Goal: Complete application form

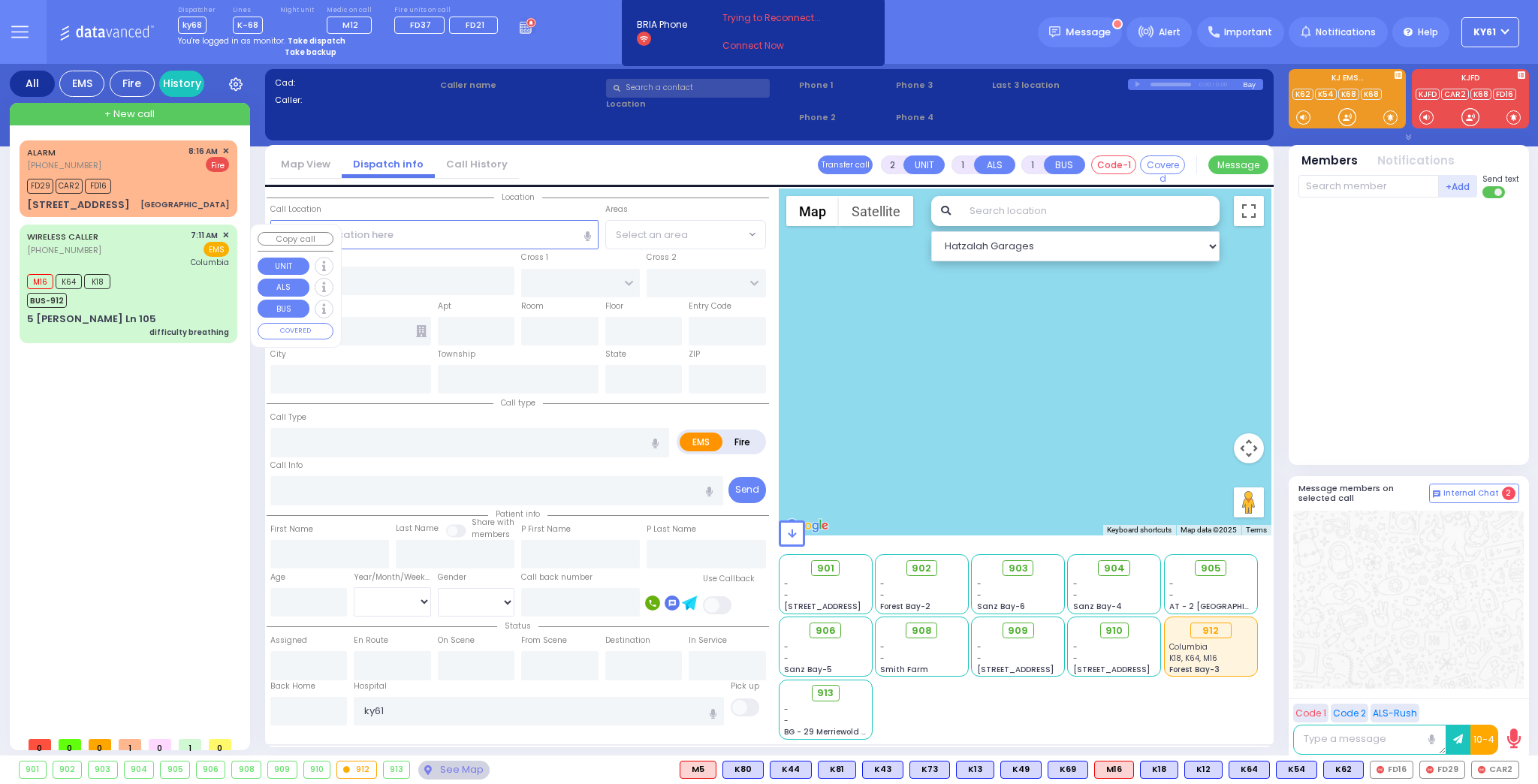
click at [219, 296] on div "M16 K64 K18 BUS-912" at bounding box center [128, 288] width 202 height 37
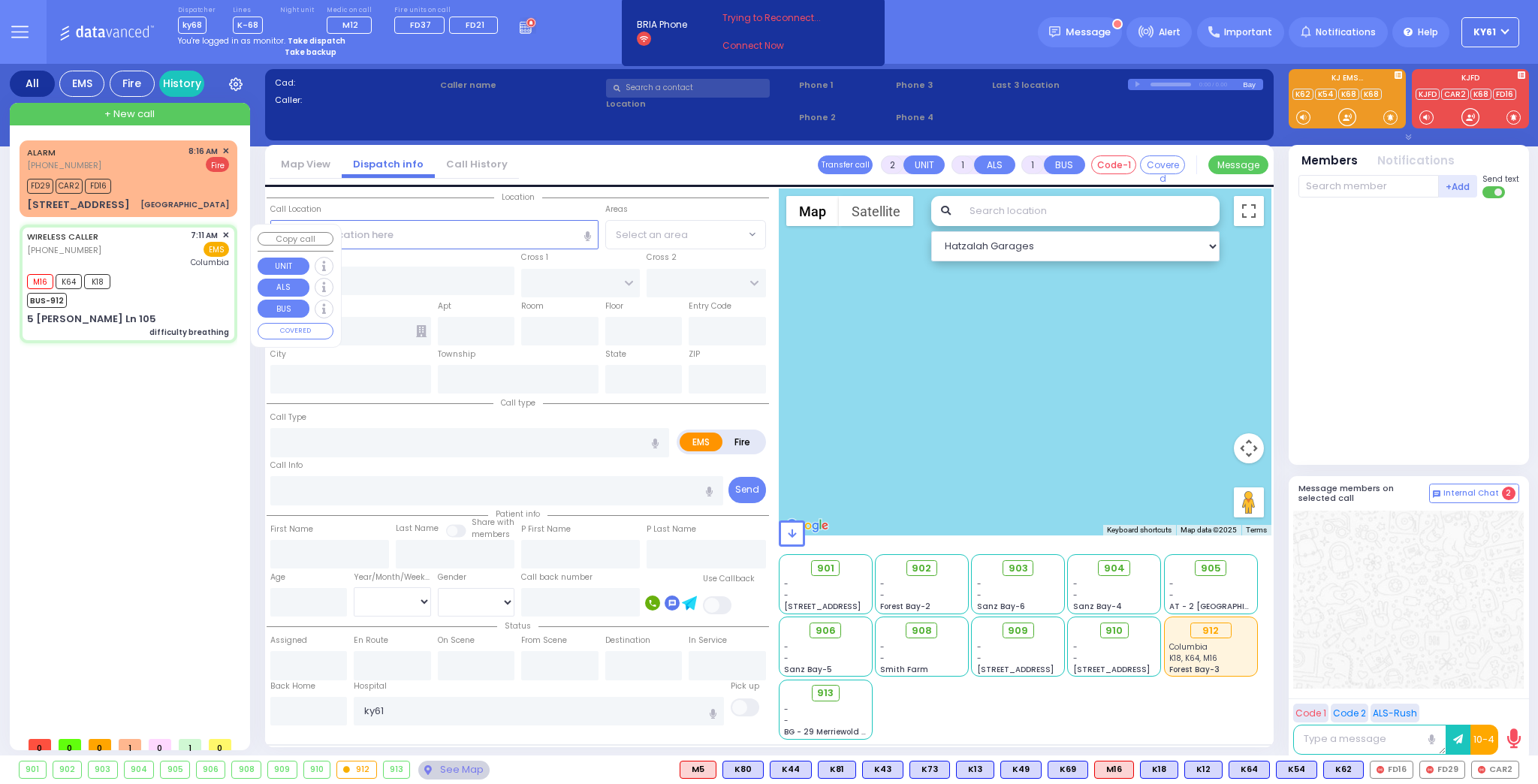
type input "6"
select select
type input "difficulty breathing"
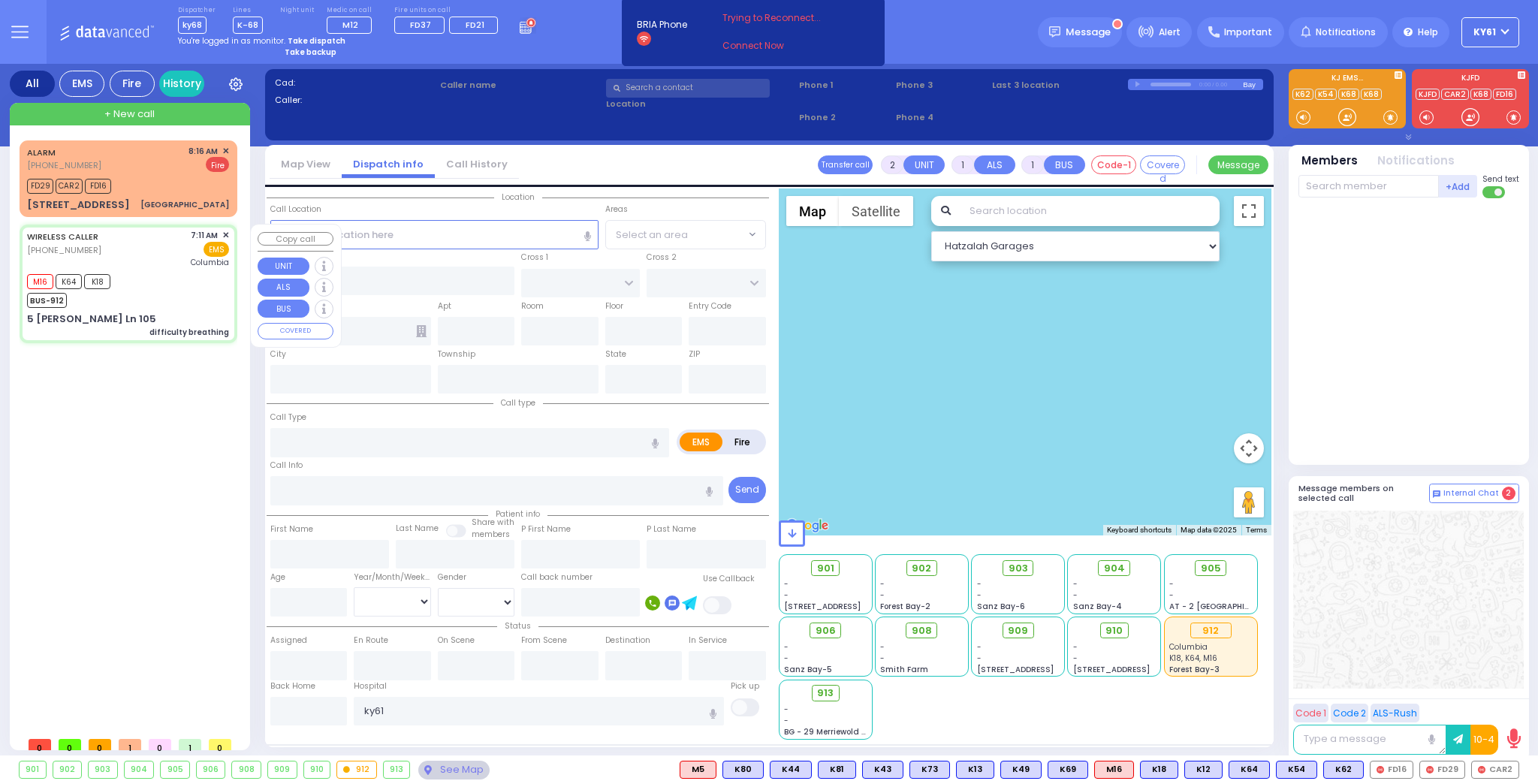
radio input "true"
type input "Unknown"
select select "Year"
type input "07:11"
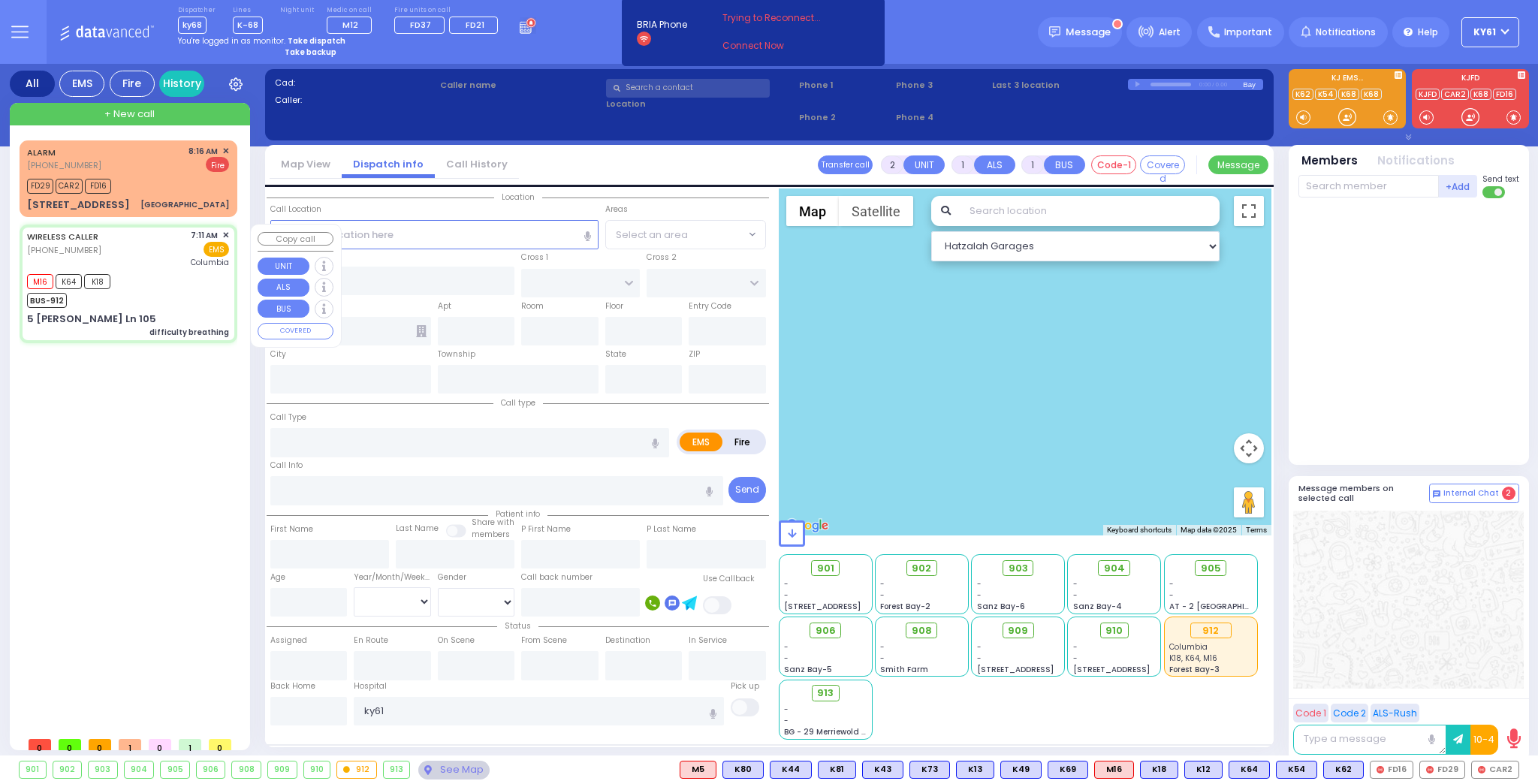
type input "07:14"
type input "07:51"
type input "[US_STATE][GEOGRAPHIC_DATA]- [GEOGRAPHIC_DATA]"
select select "Hatzalah Garages"
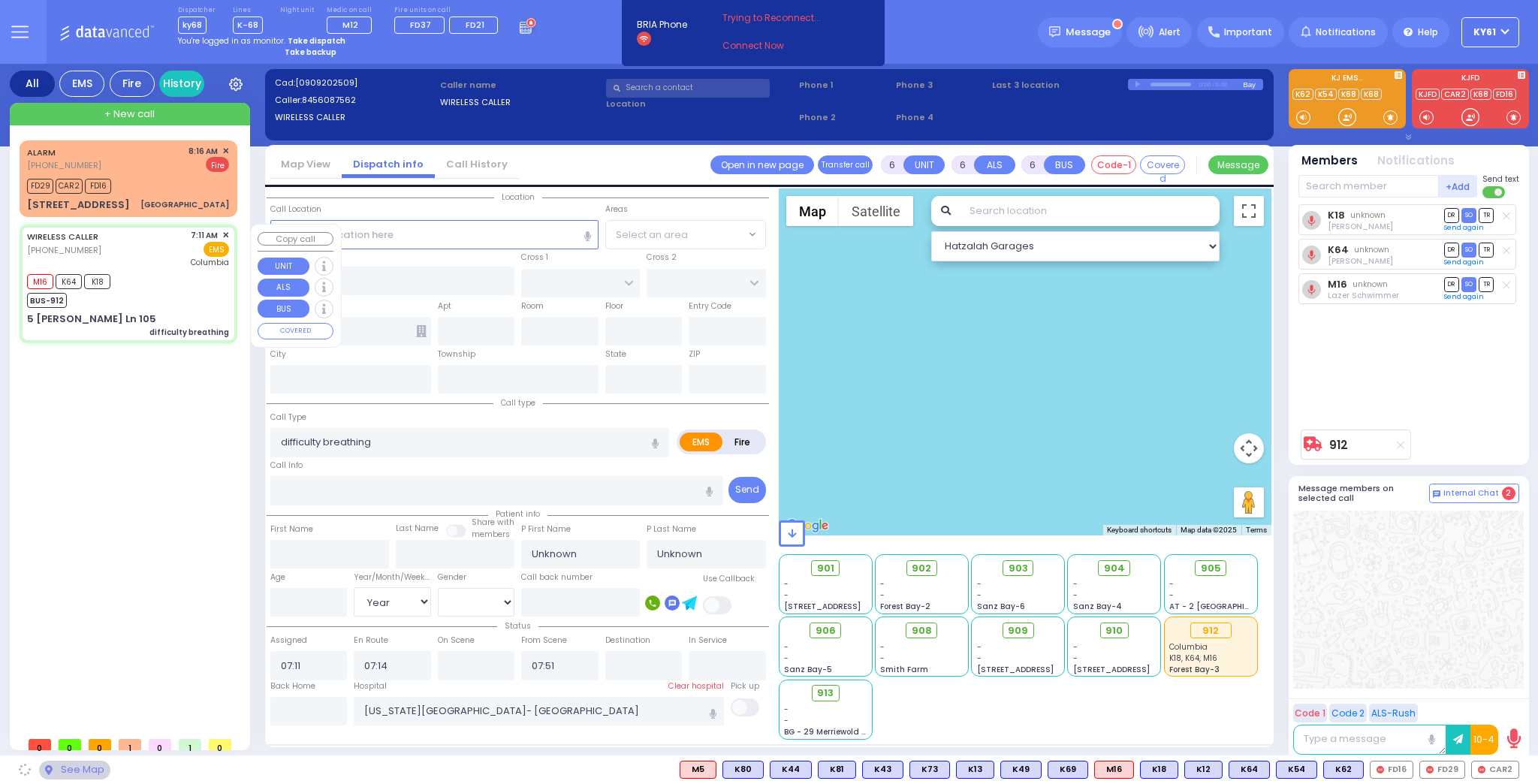
type input "[PERSON_NAME] DR"
type input "CARTER LN"
type input "5 [PERSON_NAME] Ln"
type input "105"
type input "[PERSON_NAME]"
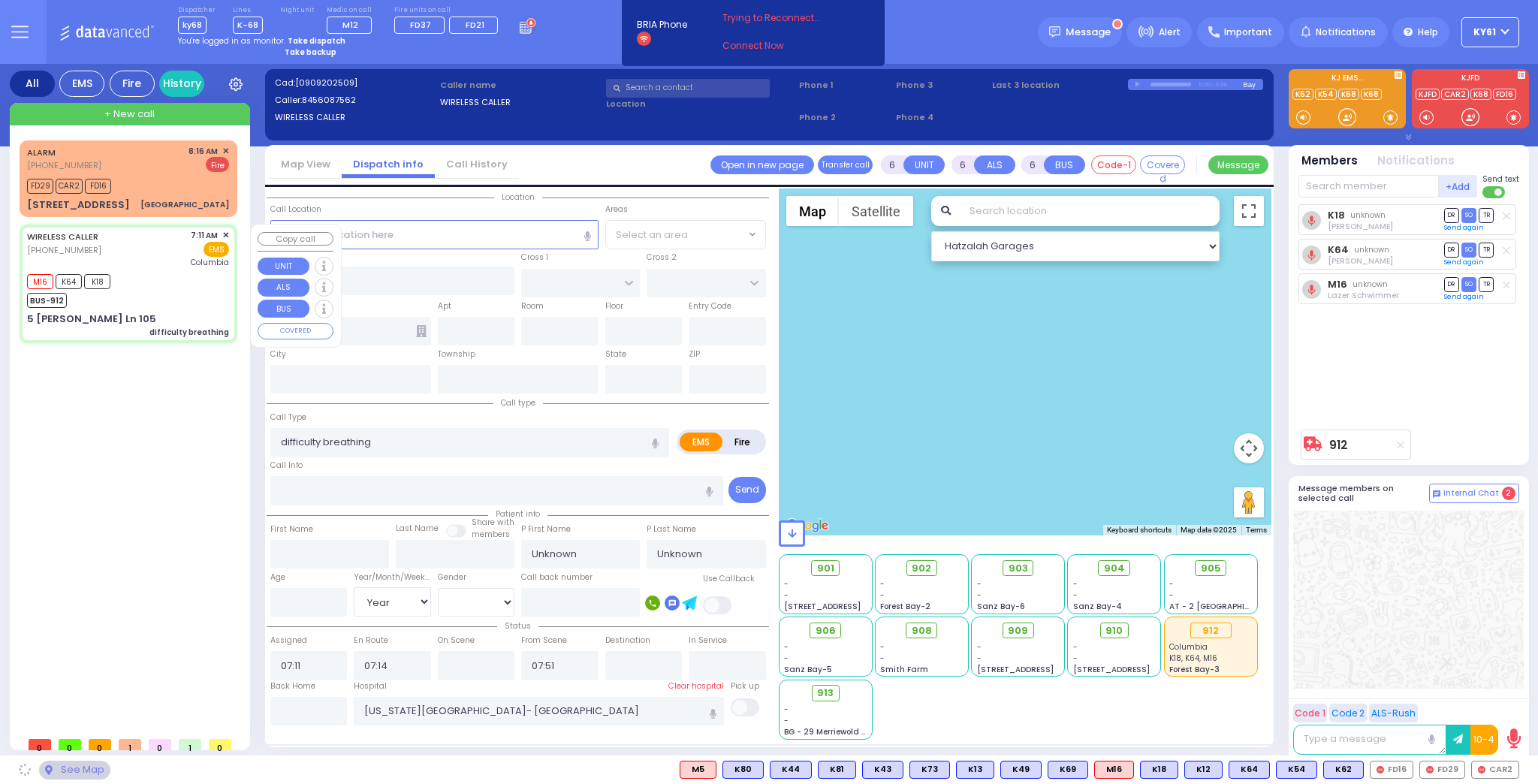
type input "[US_STATE]"
type input "10950"
select select "SECTION 2"
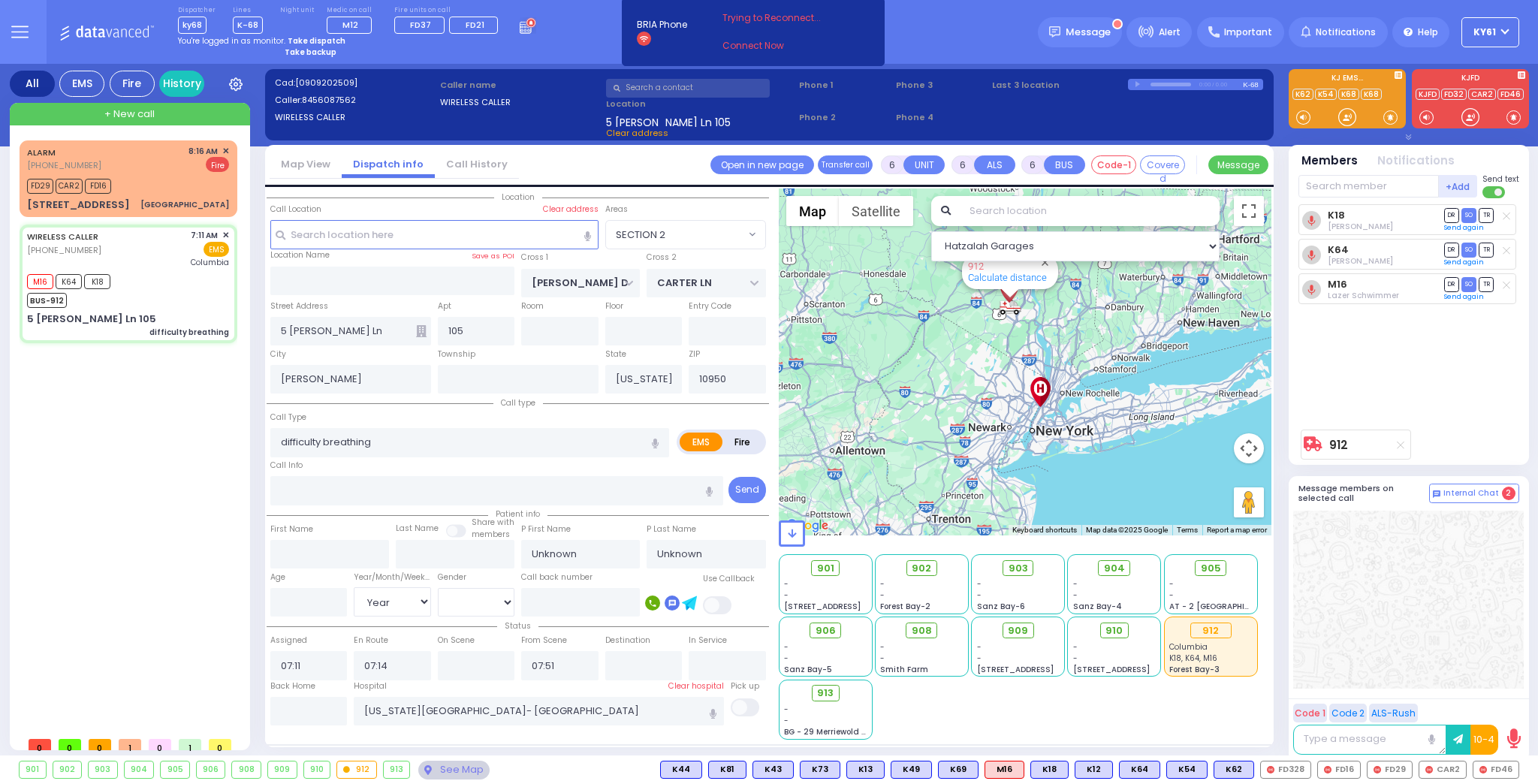
click at [417, 329] on icon at bounding box center [421, 331] width 10 height 12
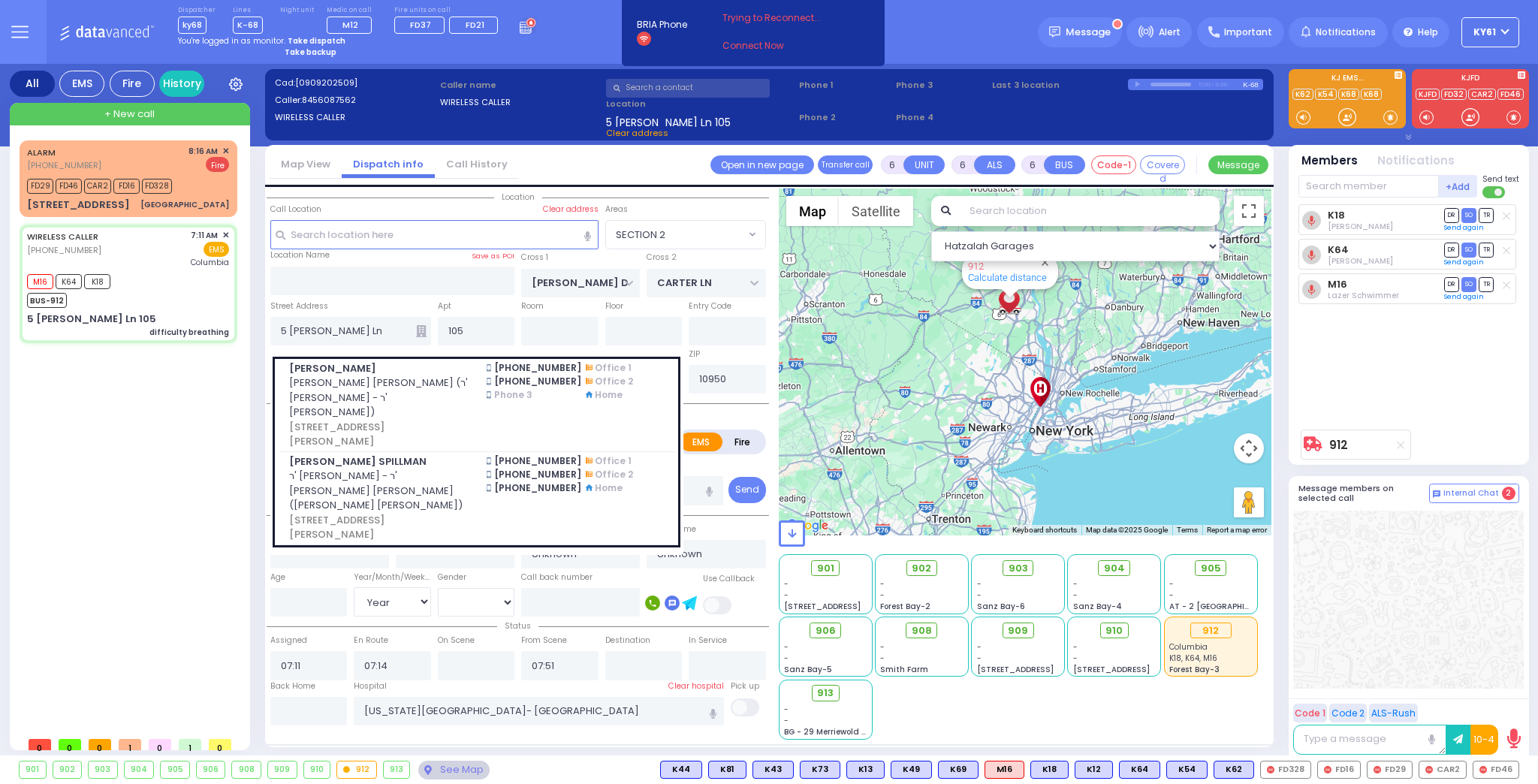
click at [182, 383] on div "ALARM [PHONE_NUMBER] 8:16 AM ✕" at bounding box center [131, 435] width 224 height 589
